Goal: Task Accomplishment & Management: Manage account settings

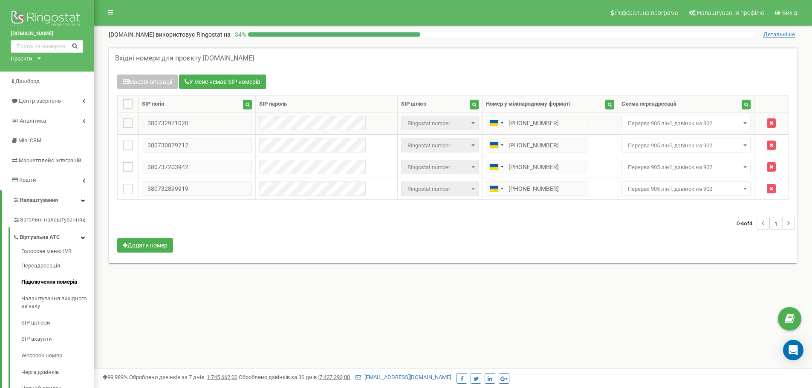
click at [657, 128] on span "Перерва 905 лінії, дзвінок на 902" at bounding box center [687, 124] width 124 height 12
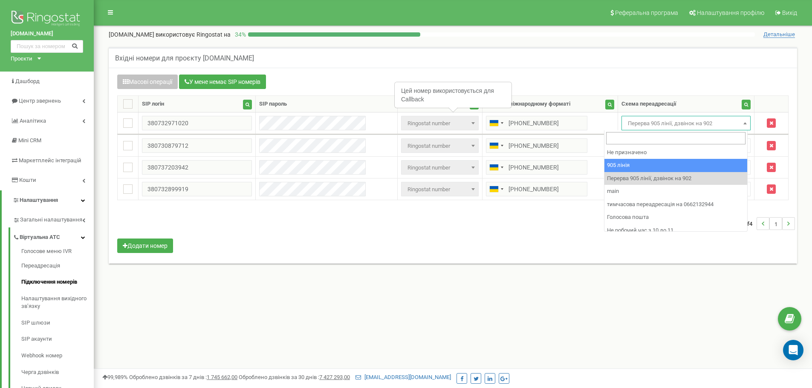
select select "173559"
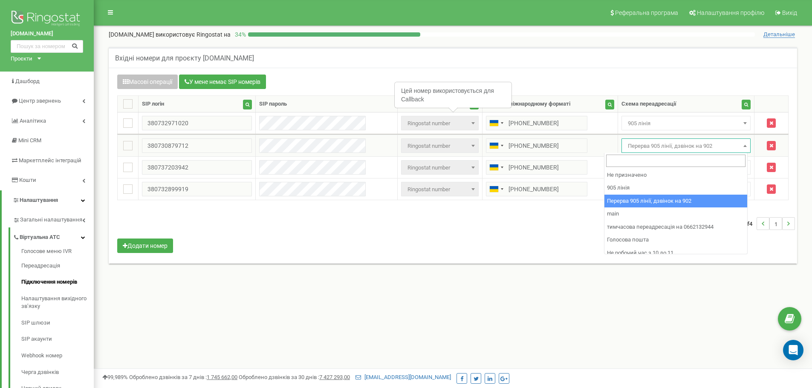
drag, startPoint x: 663, startPoint y: 148, endPoint x: 675, endPoint y: 187, distance: 41.0
click at [662, 148] on span "Перерва 905 лінії, дзвінок на 902" at bounding box center [687, 146] width 124 height 12
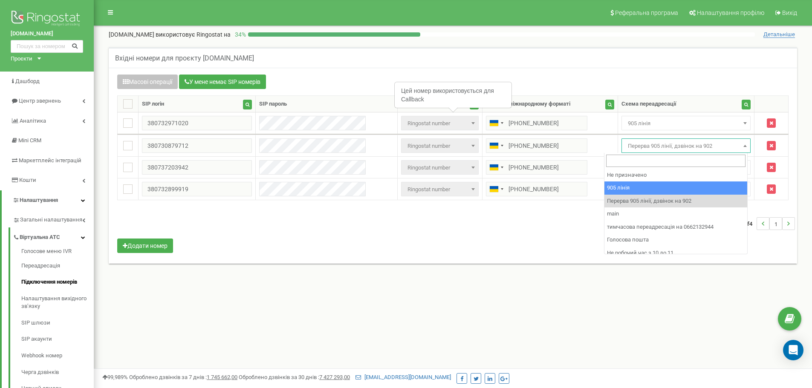
select select "173559"
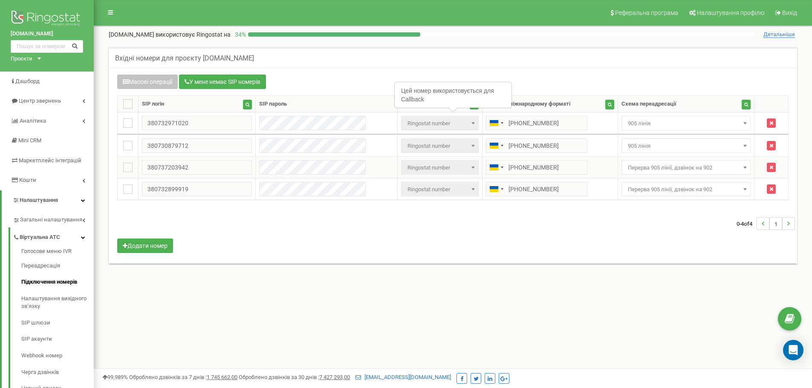
click at [655, 160] on span "Перерва 905 лінії, дзвінок на 902" at bounding box center [687, 167] width 130 height 14
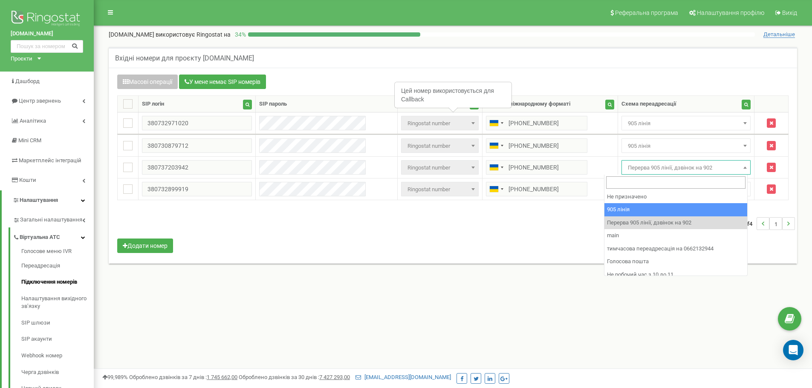
select select "173559"
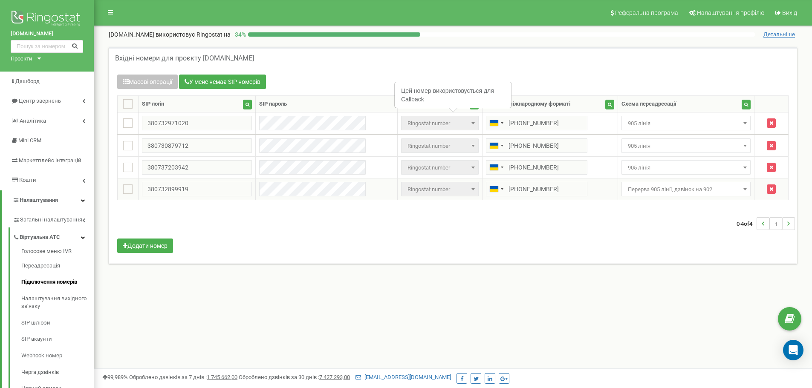
click at [661, 185] on span "Перерва 905 лінії, дзвінок на 902" at bounding box center [687, 190] width 124 height 12
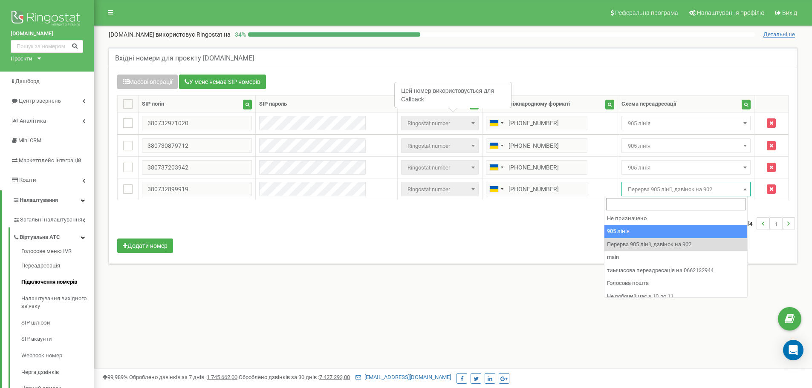
select select "173559"
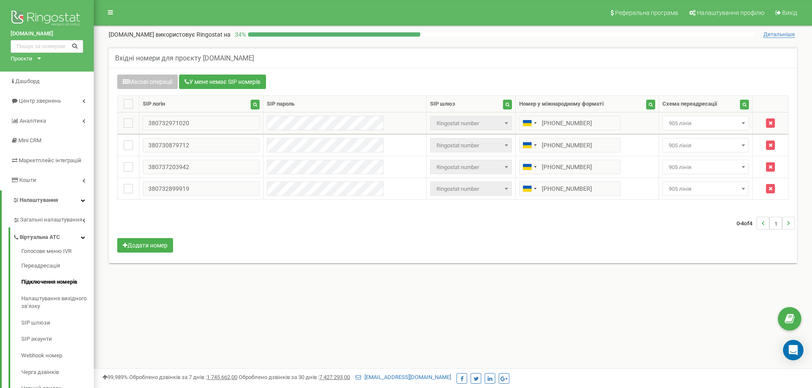
click at [675, 125] on span "905 лінія" at bounding box center [706, 124] width 81 height 12
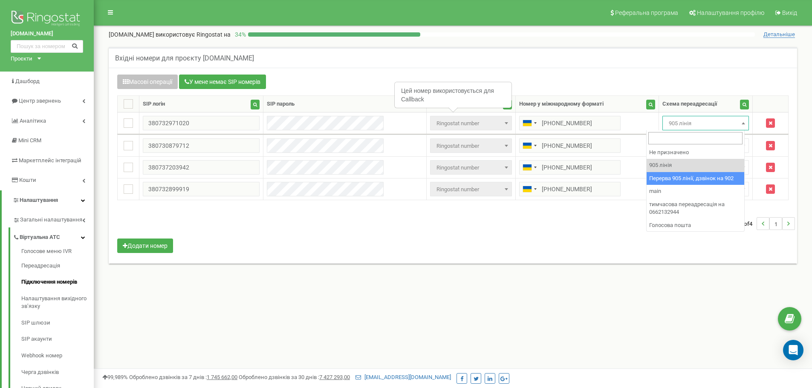
select select "173564"
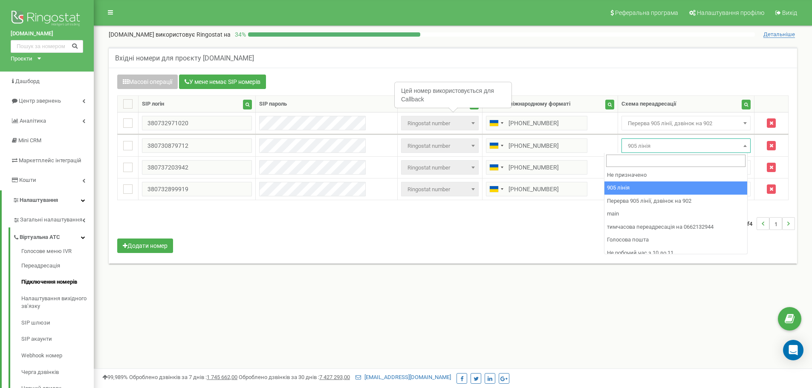
drag, startPoint x: 685, startPoint y: 143, endPoint x: 710, endPoint y: 187, distance: 50.2
click at [685, 144] on span "905 лінія" at bounding box center [687, 146] width 124 height 12
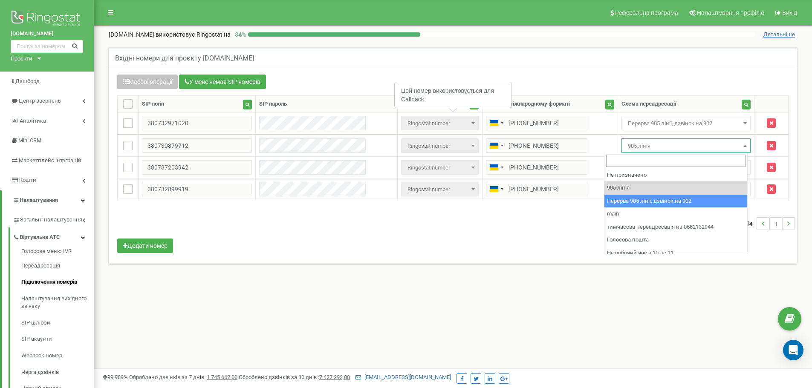
select select "173564"
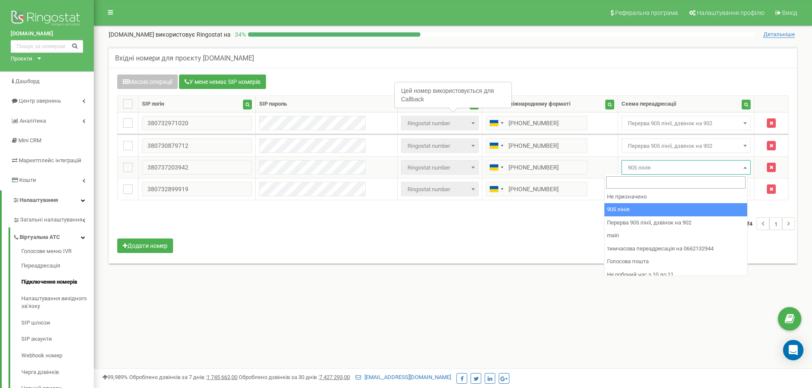
click at [691, 169] on span "905 лінія" at bounding box center [687, 168] width 124 height 12
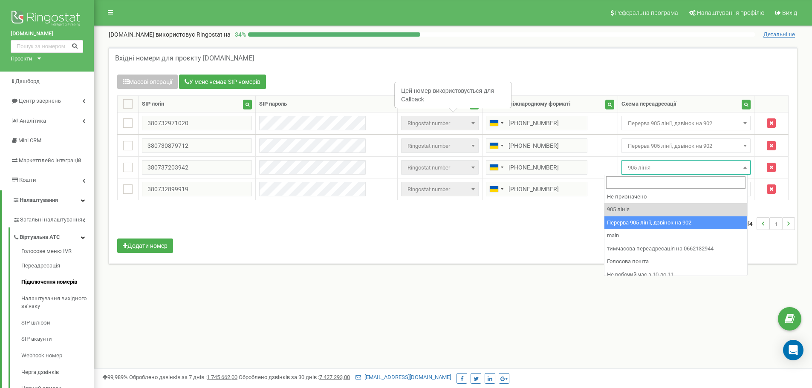
select select "173564"
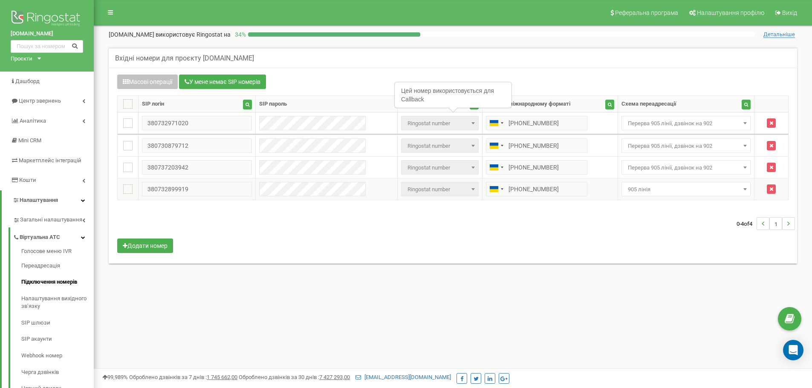
click at [668, 183] on span "905 лінія" at bounding box center [687, 189] width 130 height 14
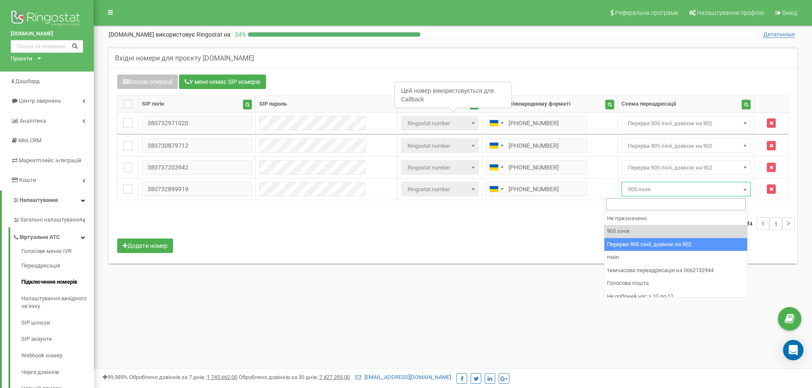
select select "173564"
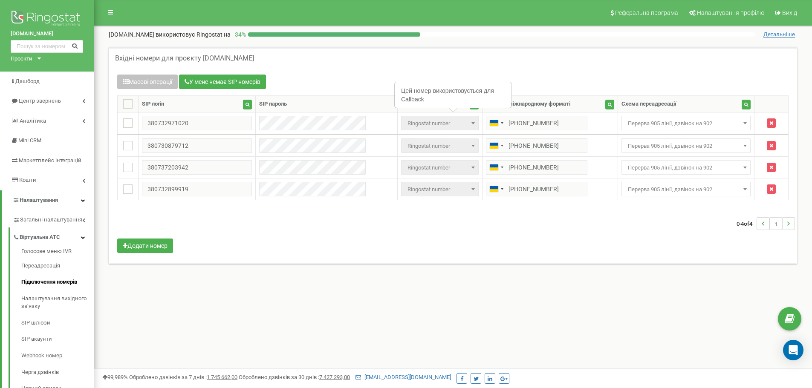
click at [695, 242] on div "Масові операції У мене немає SIP номерів Налаштування Виберіть налаштування для…" at bounding box center [453, 165] width 684 height 181
drag, startPoint x: 673, startPoint y: 120, endPoint x: 679, endPoint y: 127, distance: 8.8
click at [673, 121] on span "Перерва 905 лінії, дзвінок на 902" at bounding box center [687, 124] width 124 height 12
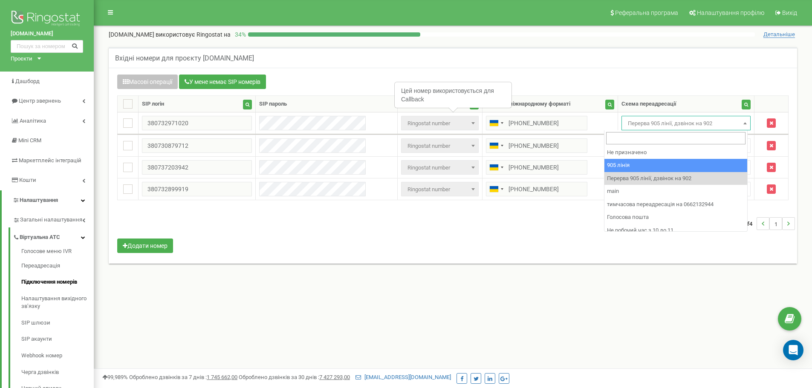
select select "173559"
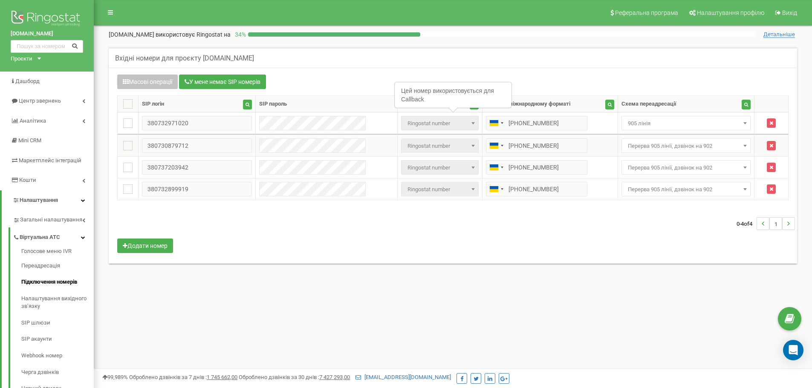
click at [662, 148] on span "Перерва 905 лінії, дзвінок на 902" at bounding box center [687, 146] width 124 height 12
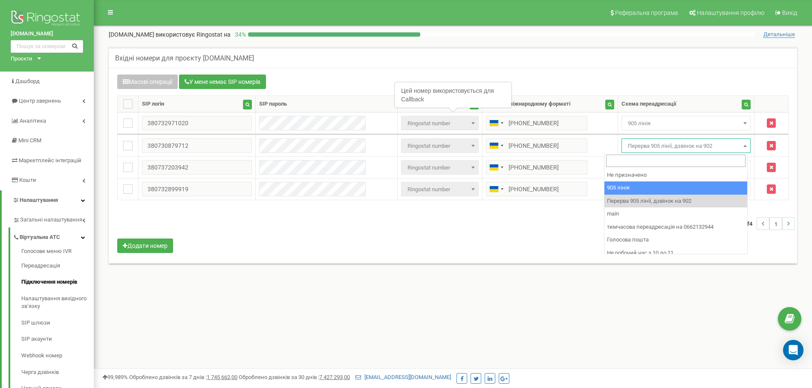
select select "173559"
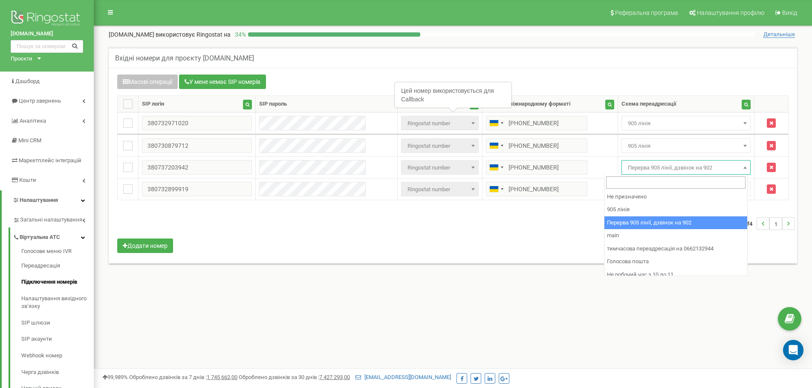
drag, startPoint x: 641, startPoint y: 169, endPoint x: 658, endPoint y: 198, distance: 33.4
click at [640, 169] on span "Перерва 905 лінії, дзвінок на 902" at bounding box center [687, 168] width 124 height 12
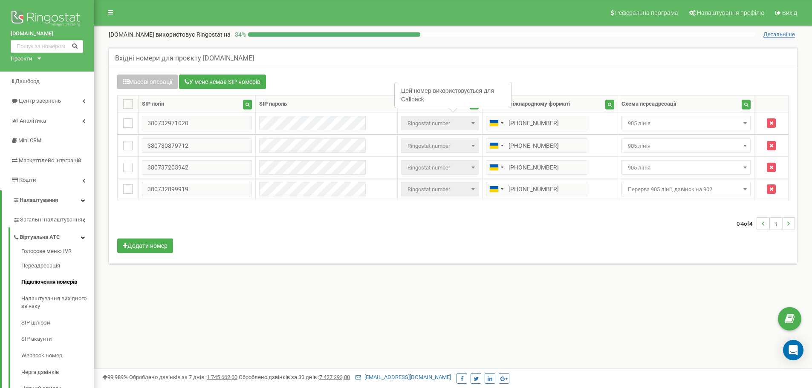
select select "173559"
click at [653, 191] on span "Перерва 905 лінії, дзвінок на 902" at bounding box center [687, 190] width 124 height 12
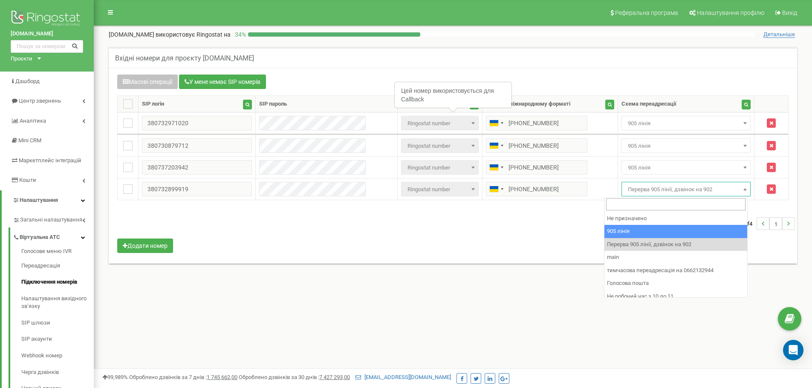
select select "173559"
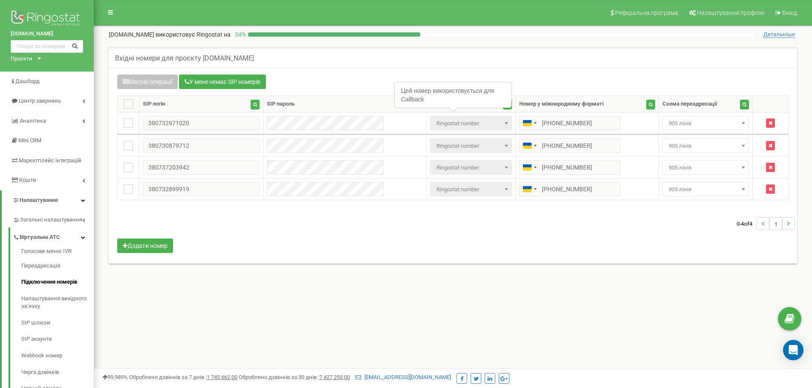
click at [675, 233] on div "0-4 of 4 1" at bounding box center [453, 224] width 684 height 30
click at [700, 124] on span "905 лінія" at bounding box center [706, 124] width 81 height 12
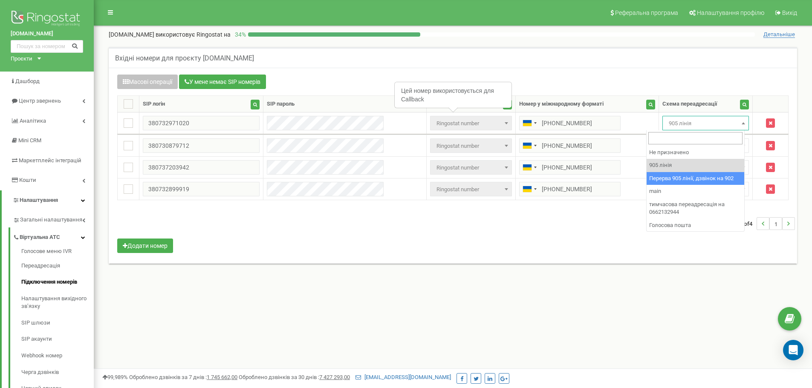
select select "173564"
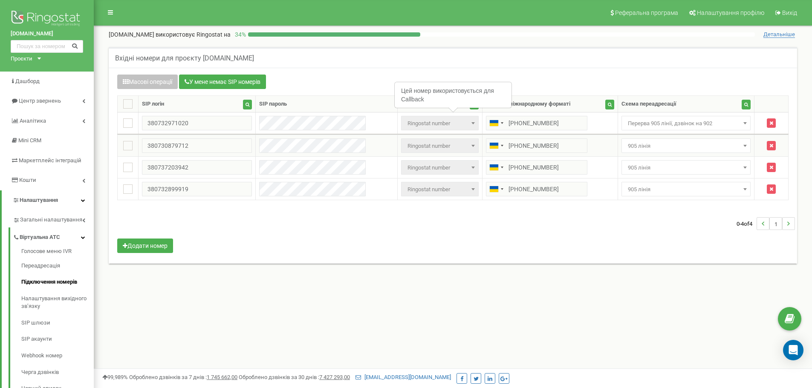
click at [662, 138] on td "Не призначено 905 лінія Перерва 905 лінії, дзвінок на 902 main тимчасова переад…" at bounding box center [686, 146] width 137 height 22
click at [664, 142] on span "905 лінія" at bounding box center [687, 146] width 124 height 12
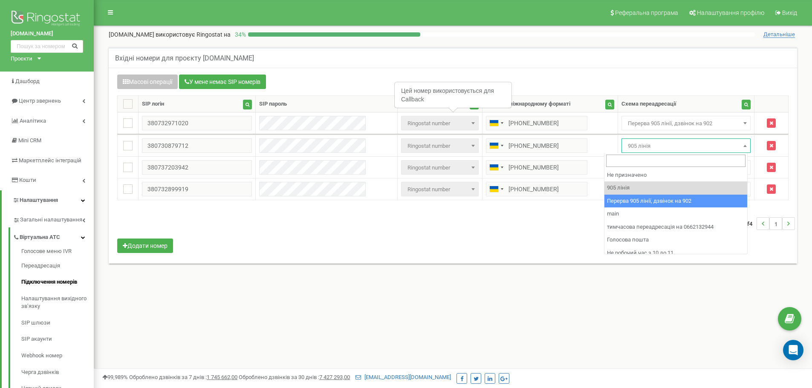
select select "173564"
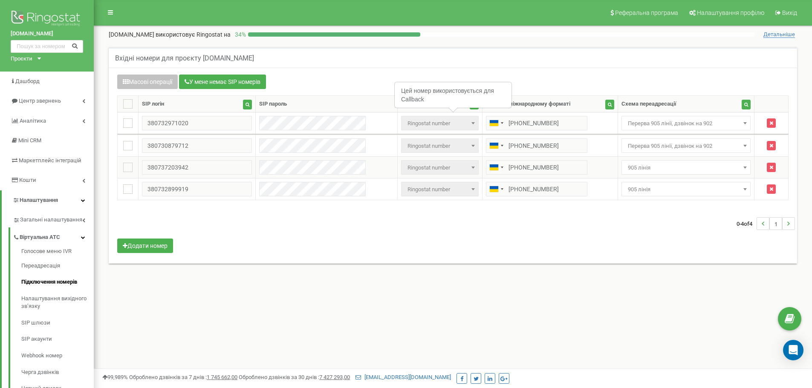
click at [658, 168] on span "905 лінія" at bounding box center [687, 168] width 124 height 12
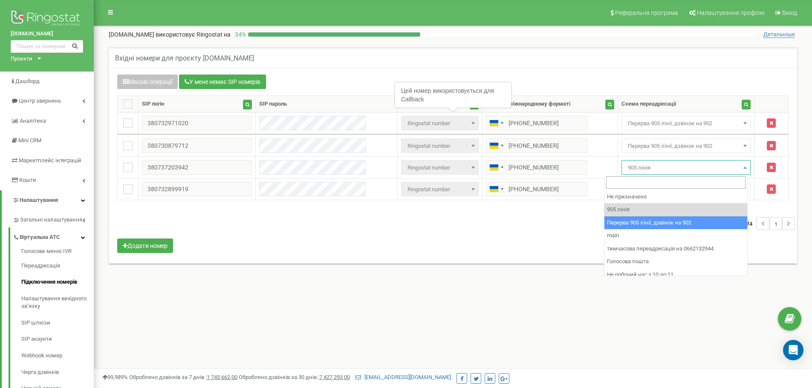
select select "173564"
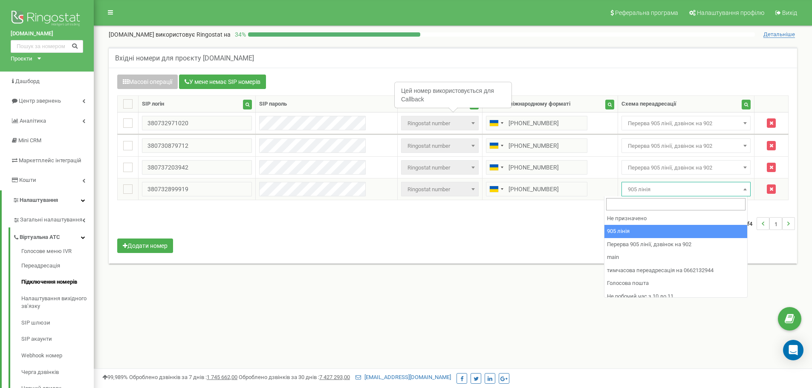
drag, startPoint x: 665, startPoint y: 184, endPoint x: 702, endPoint y: 225, distance: 55.6
click at [665, 185] on span "905 лінія" at bounding box center [687, 190] width 124 height 12
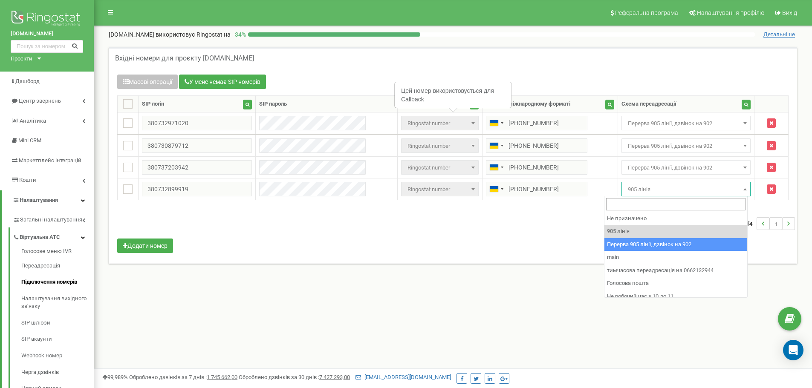
select select "173564"
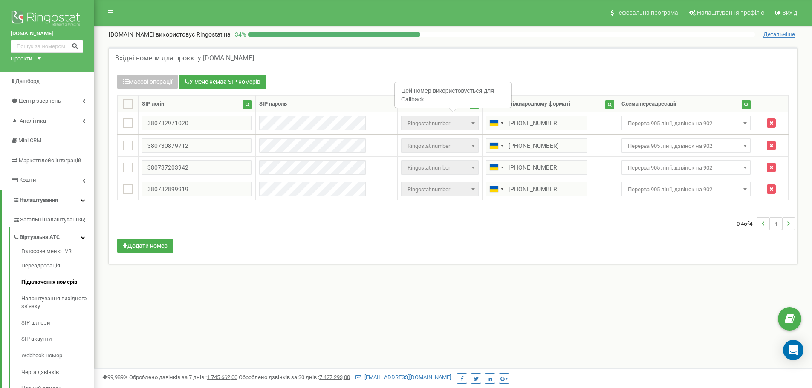
click at [689, 237] on div "0-4 of 4 1" at bounding box center [453, 224] width 684 height 30
drag, startPoint x: 664, startPoint y: 121, endPoint x: 664, endPoint y: 129, distance: 8.1
click at [664, 122] on span "Перерва 905 лінії, дзвінок на 902" at bounding box center [687, 124] width 124 height 12
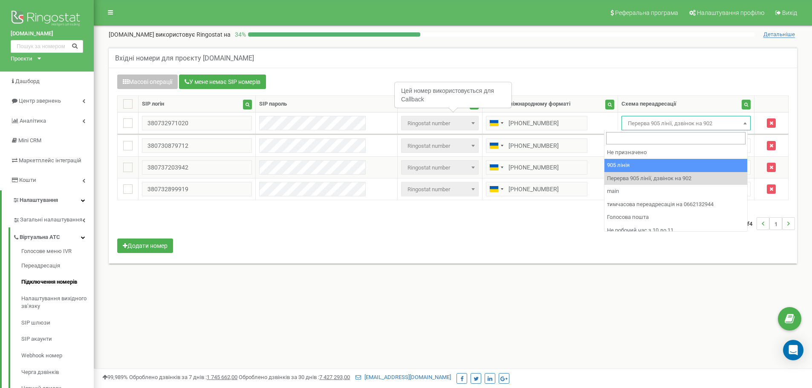
select select "173559"
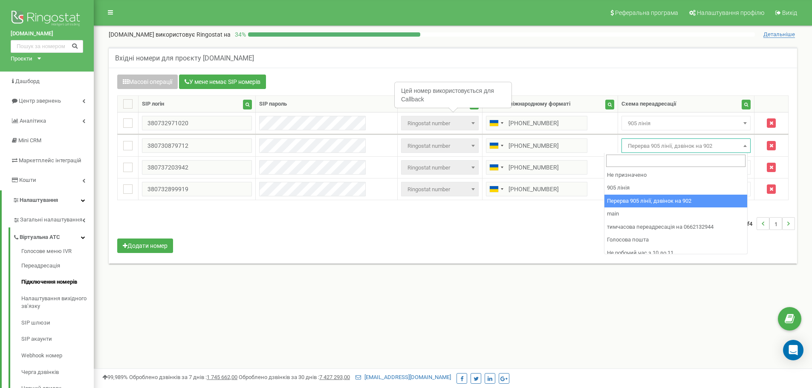
drag, startPoint x: 659, startPoint y: 152, endPoint x: 656, endPoint y: 158, distance: 7.1
click at [655, 149] on span "Перерва 905 лінії, дзвінок на 902" at bounding box center [687, 146] width 124 height 12
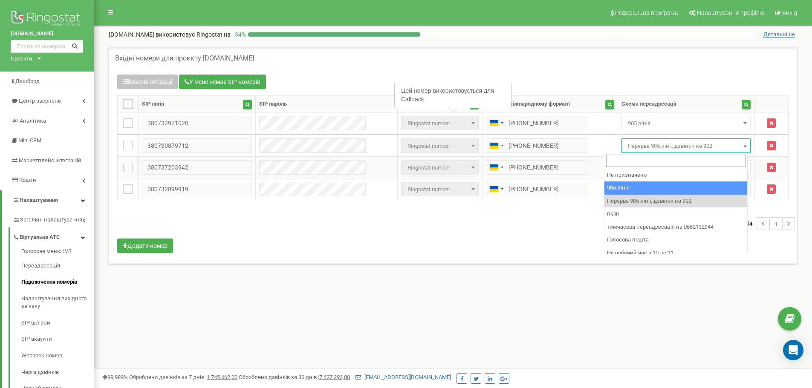
select select "173559"
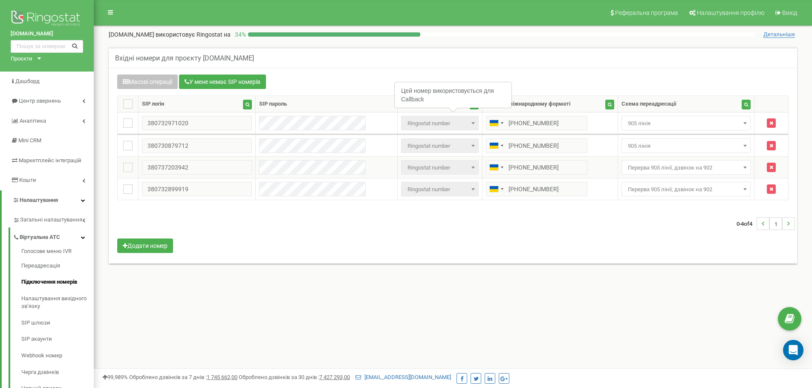
click at [653, 168] on span "Перерва 905 лінії, дзвінок на 902" at bounding box center [687, 168] width 124 height 12
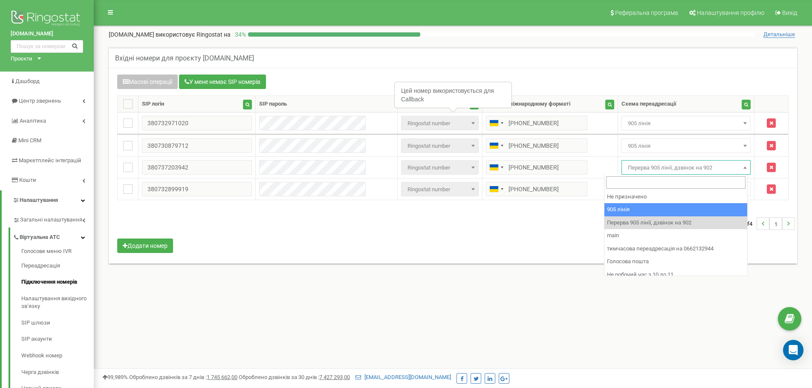
select select "173559"
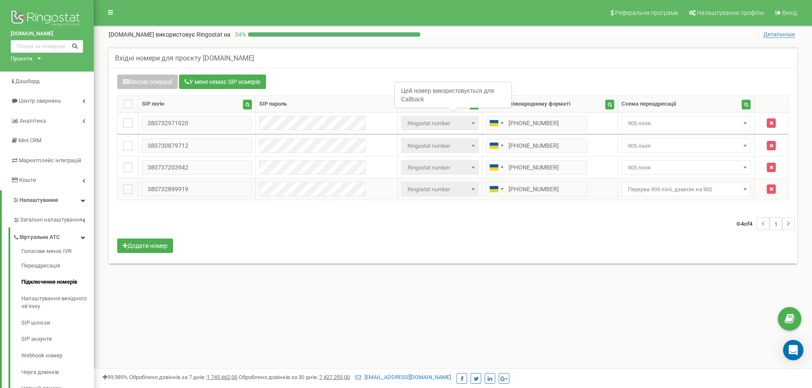
click at [639, 190] on span "Перерва 905 лінії, дзвінок на 902" at bounding box center [687, 190] width 124 height 12
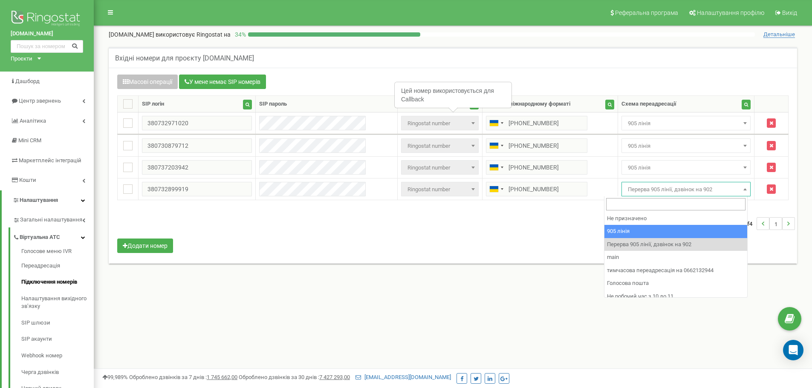
select select "173559"
